Goal: Find specific page/section: Find specific page/section

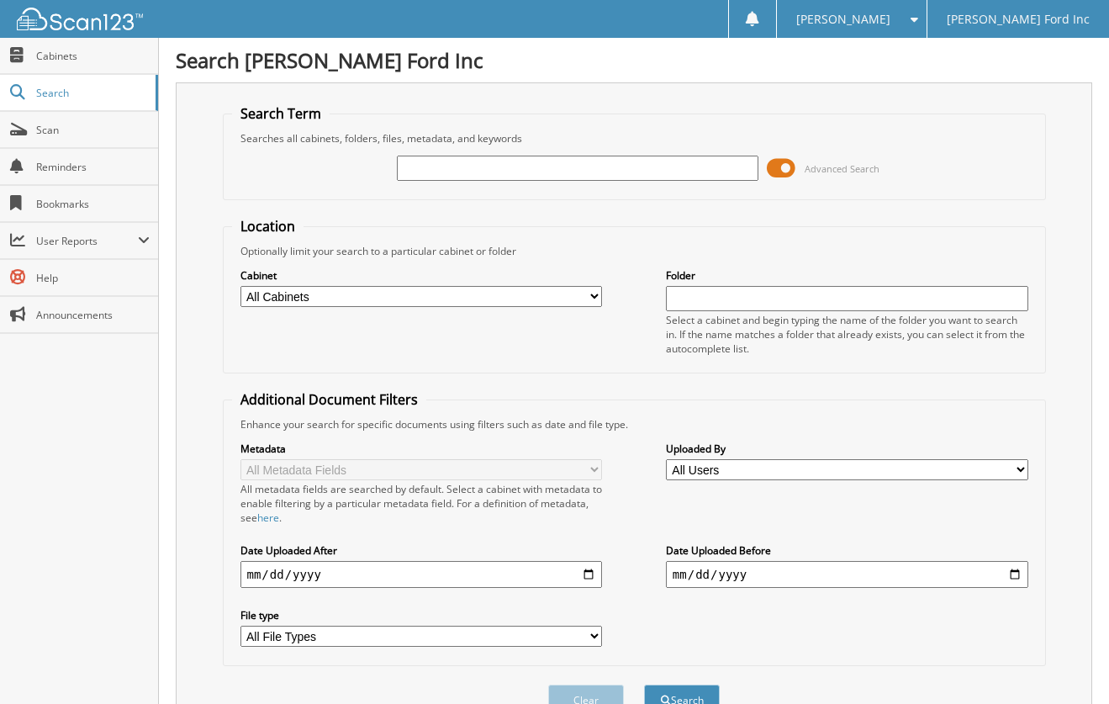
click at [460, 163] on input "text" at bounding box center [578, 168] width 363 height 25
type input "512563"
click at [644, 685] on button "Search" at bounding box center [682, 700] width 76 height 31
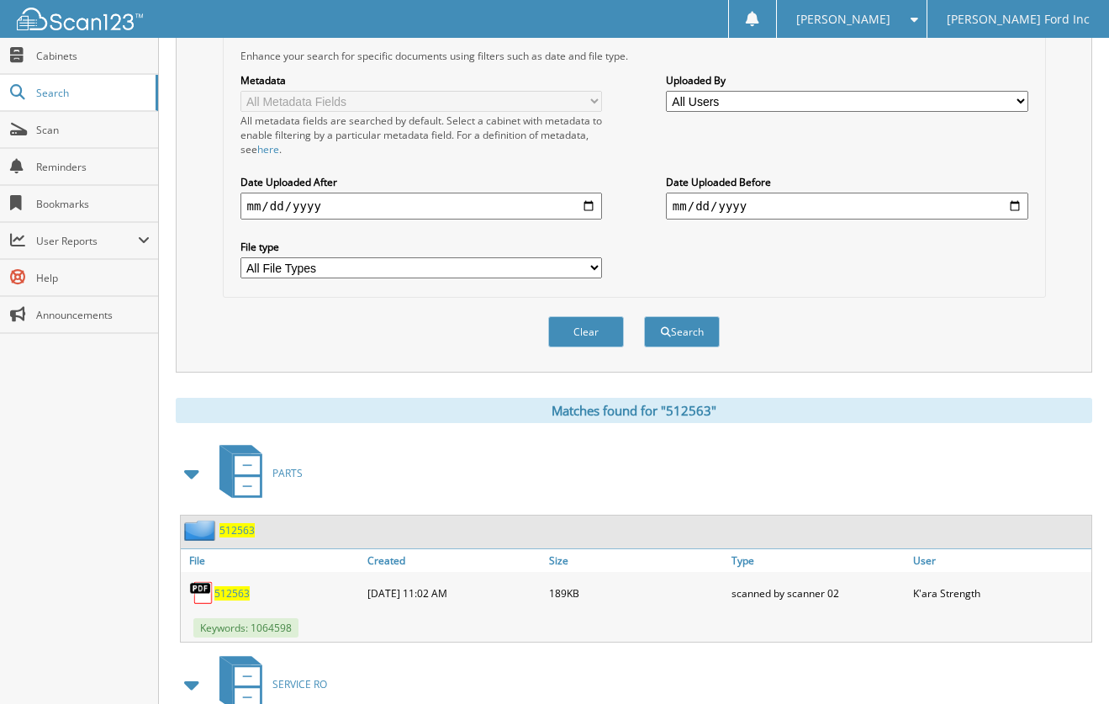
scroll to position [201, 0]
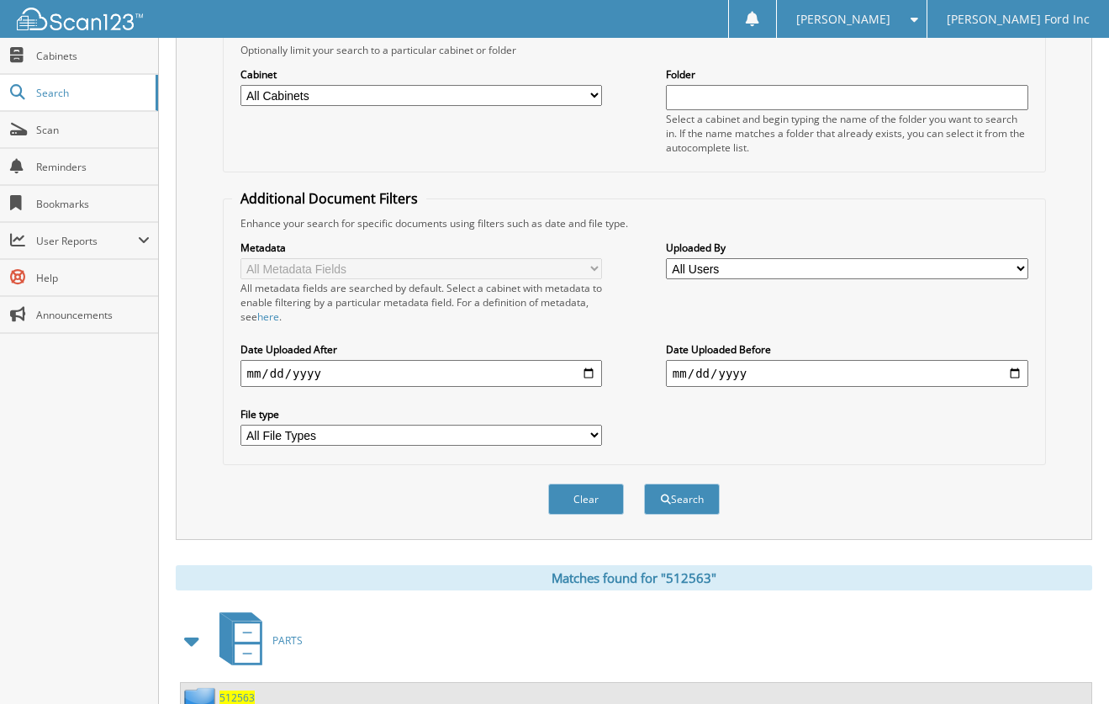
click at [869, 14] on span "[PERSON_NAME]" at bounding box center [843, 19] width 94 height 10
click at [876, 79] on link "Logout" at bounding box center [851, 81] width 149 height 29
